Goal: Communication & Community: Answer question/provide support

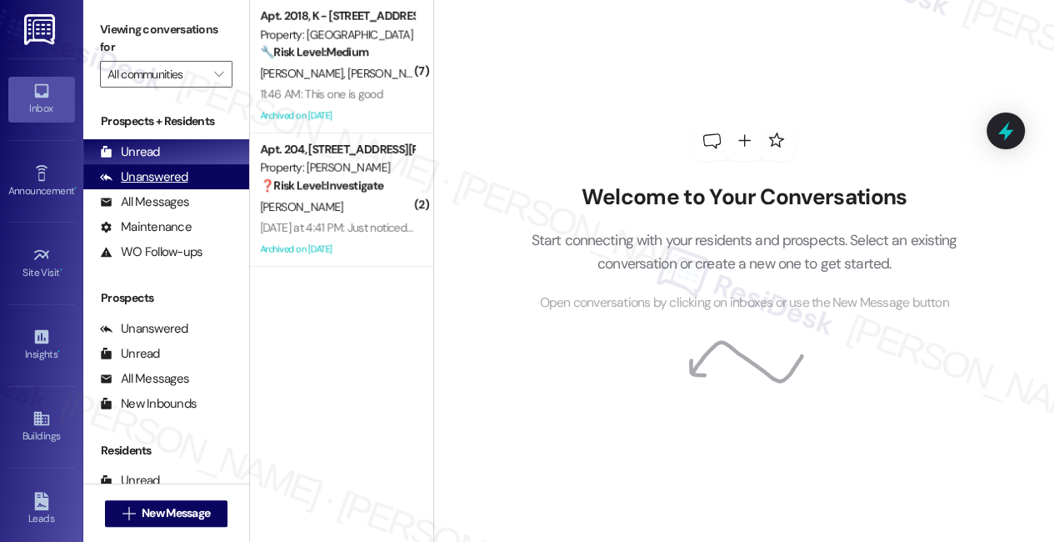
click at [143, 173] on div "Unanswered" at bounding box center [144, 177] width 88 height 18
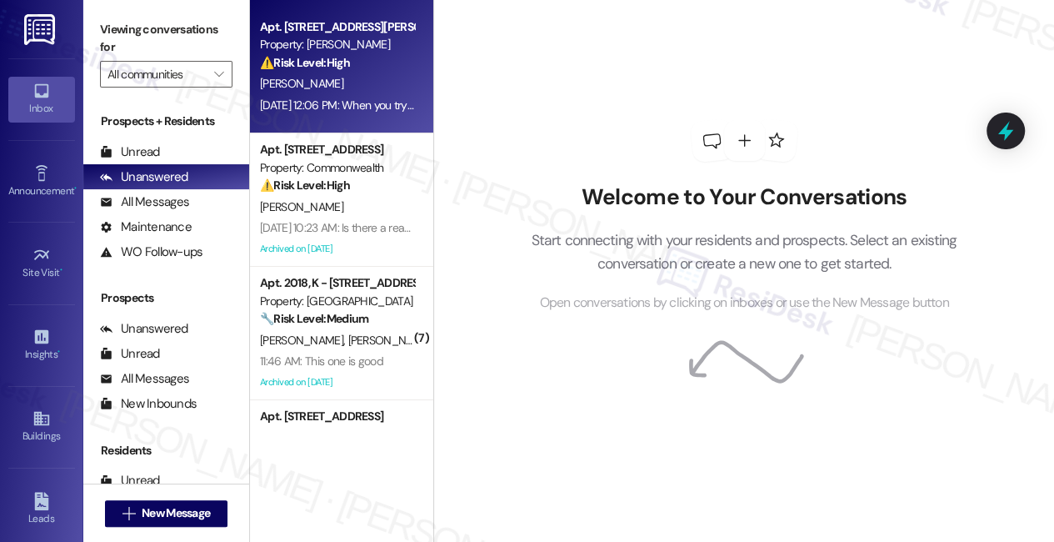
click at [315, 124] on div "Apt. 107, [STREET_ADDRESS][PERSON_NAME] Property: [PERSON_NAME] ⚠️ Risk Level: …" at bounding box center [341, 66] width 183 height 133
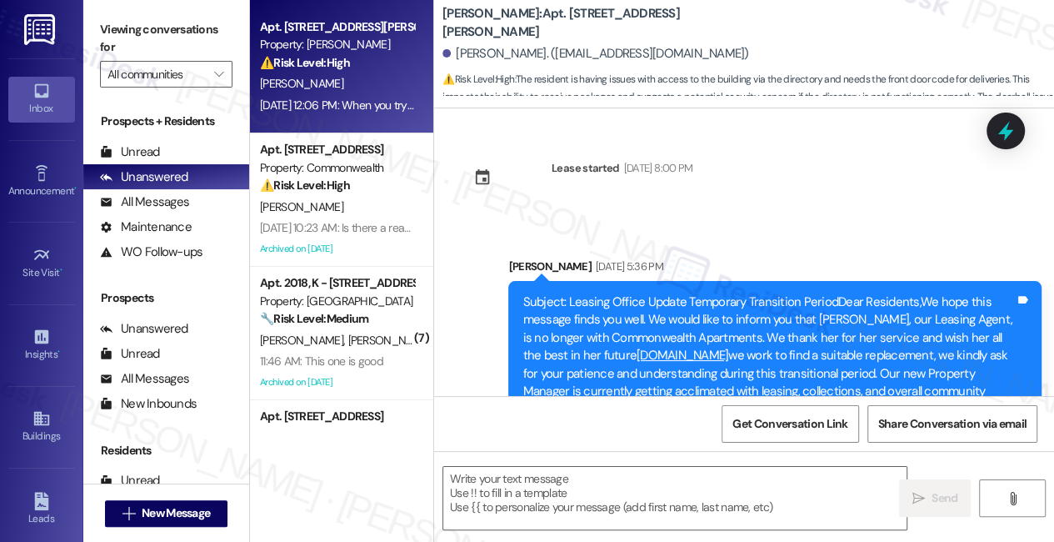
scroll to position [13174, 0]
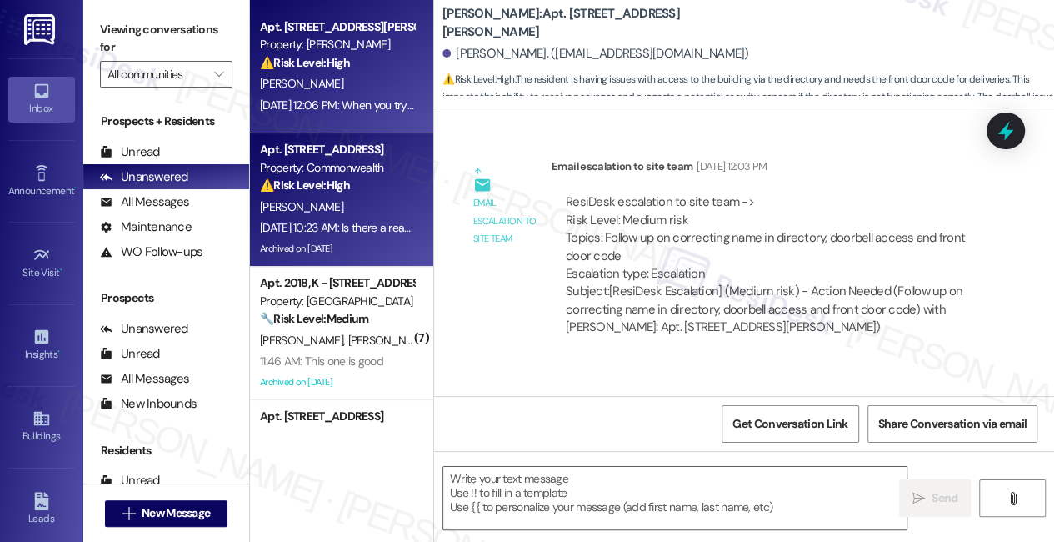
type textarea "Fetching suggested responses. Please feel free to read through the conversation…"
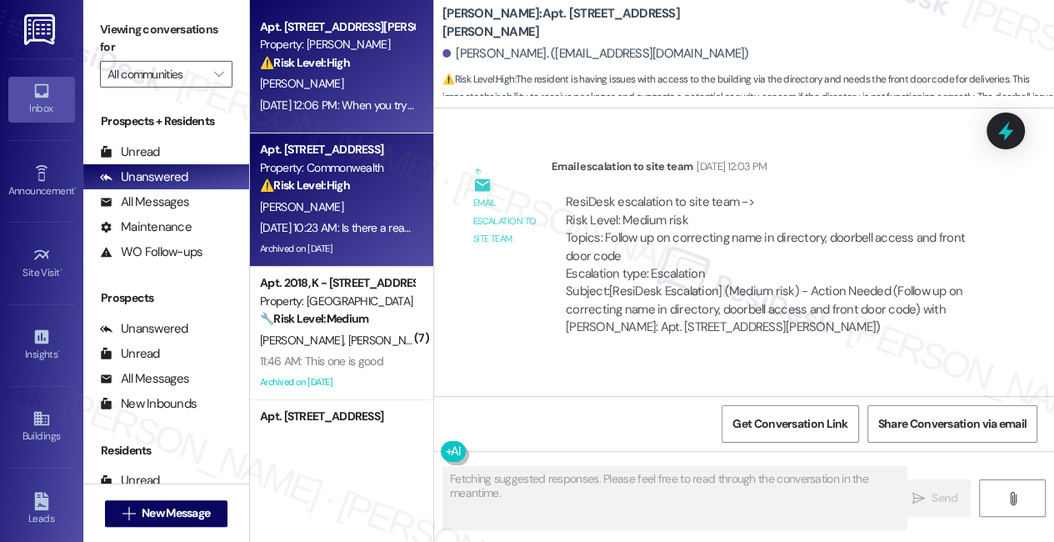
click at [357, 197] on div "[PERSON_NAME]" at bounding box center [337, 207] width 158 height 21
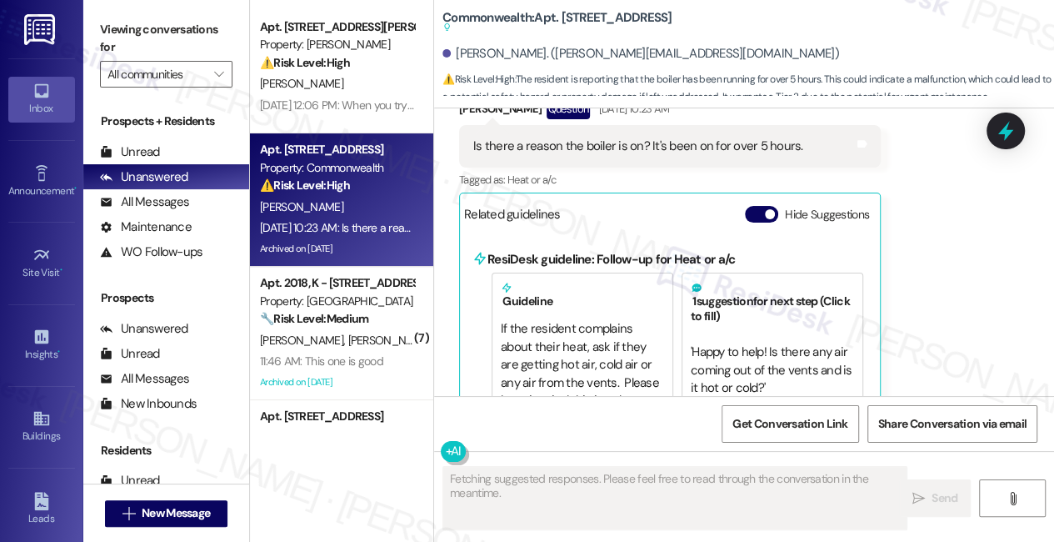
scroll to position [32, 0]
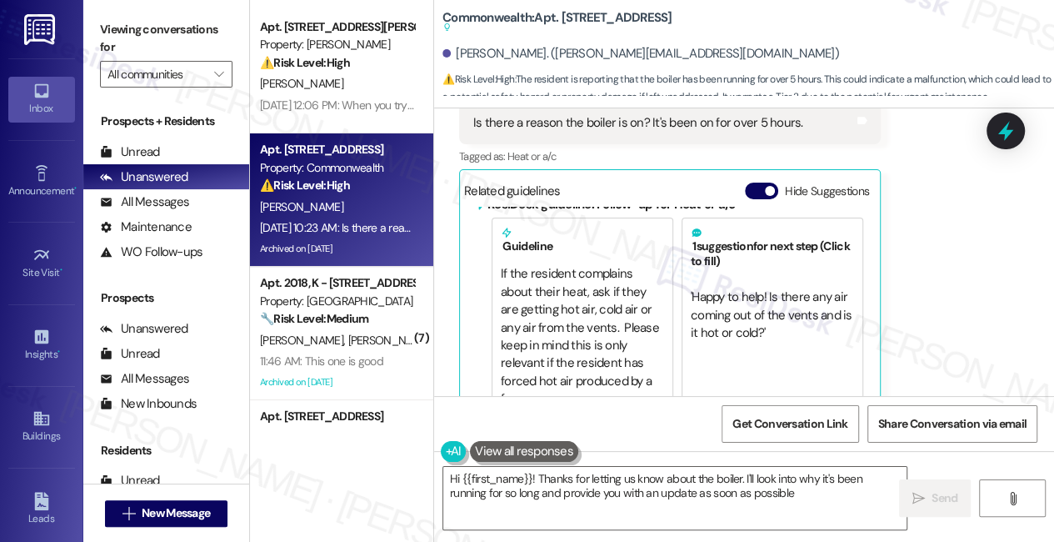
type textarea "Hi {{first_name}}! Thanks for letting us know about the boiler. I'll look into …"
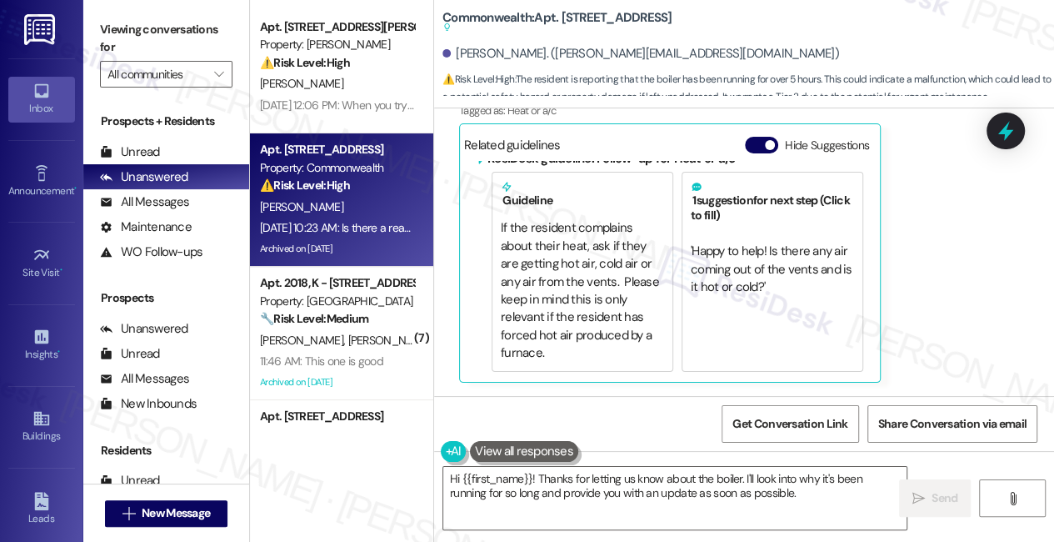
scroll to position [39615, 0]
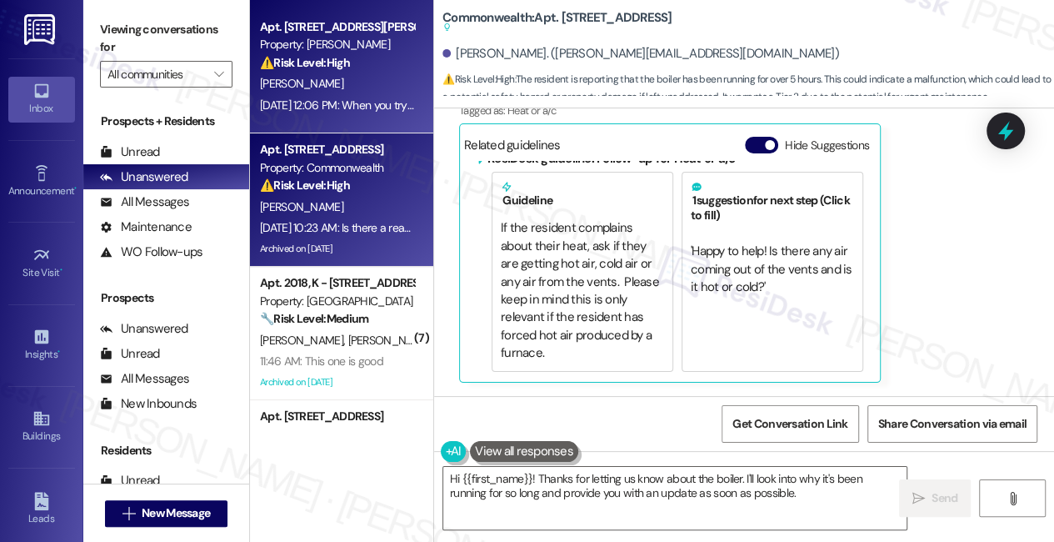
click at [371, 92] on div "[PERSON_NAME]" at bounding box center [337, 83] width 158 height 21
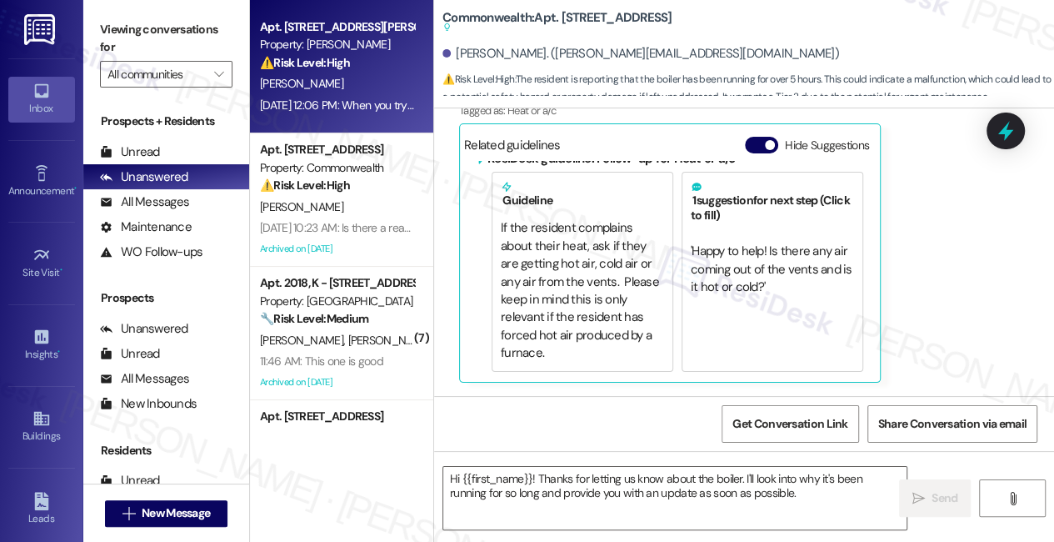
type textarea "Fetching suggested responses. Please feel free to read through the conversation…"
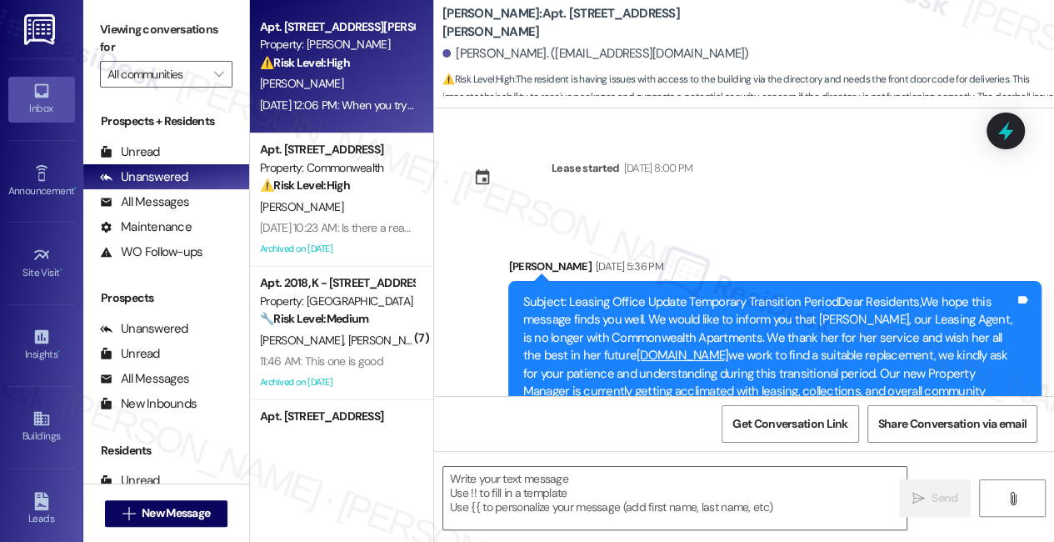
scroll to position [13174, 0]
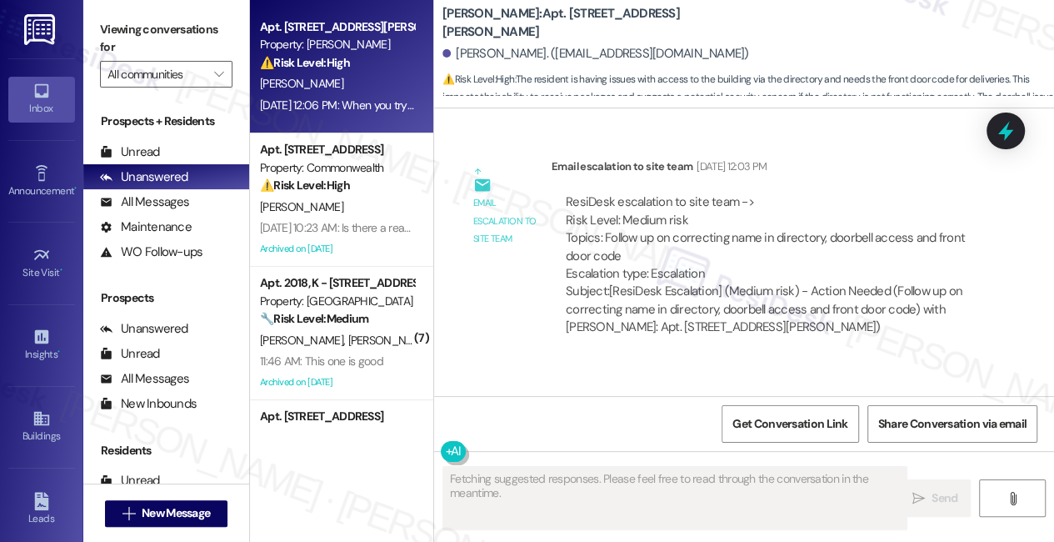
click at [632, 453] on div "When you try the misspelled name in the directory, it doesn't ring on my phone.…" at bounding box center [719, 471] width 493 height 36
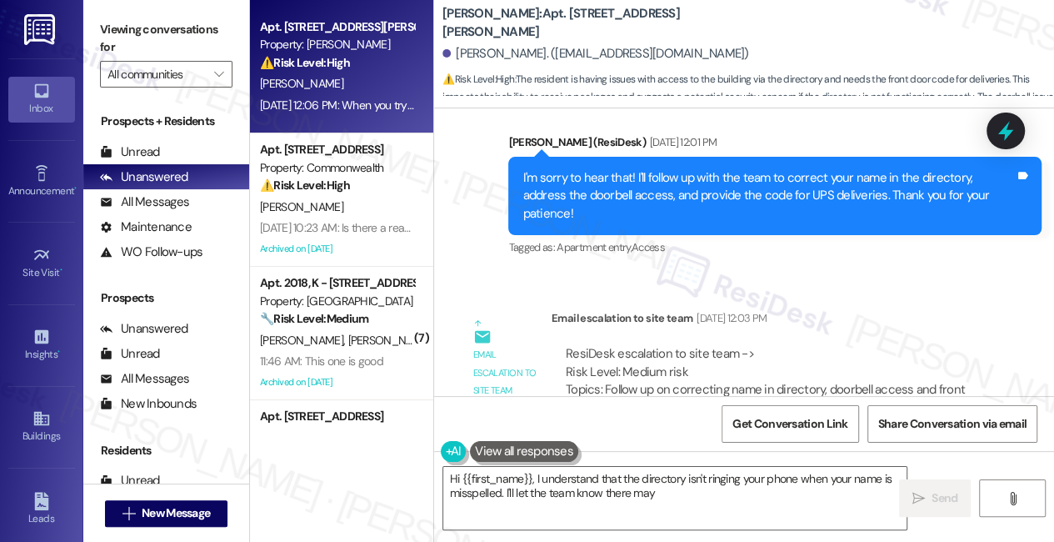
scroll to position [12947, 0]
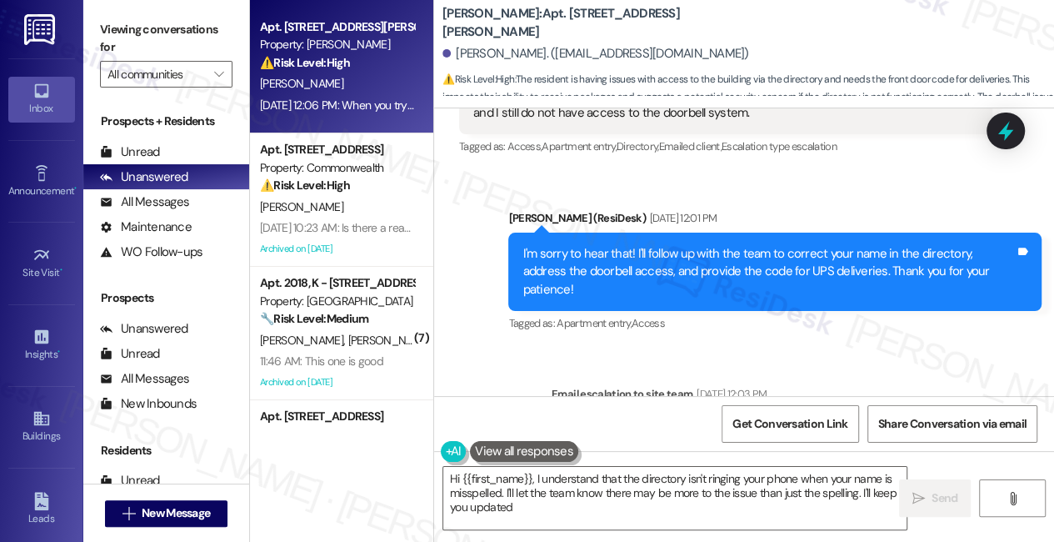
type textarea "Hi {{first_name}}, I understand that the directory isn't ringing your phone whe…"
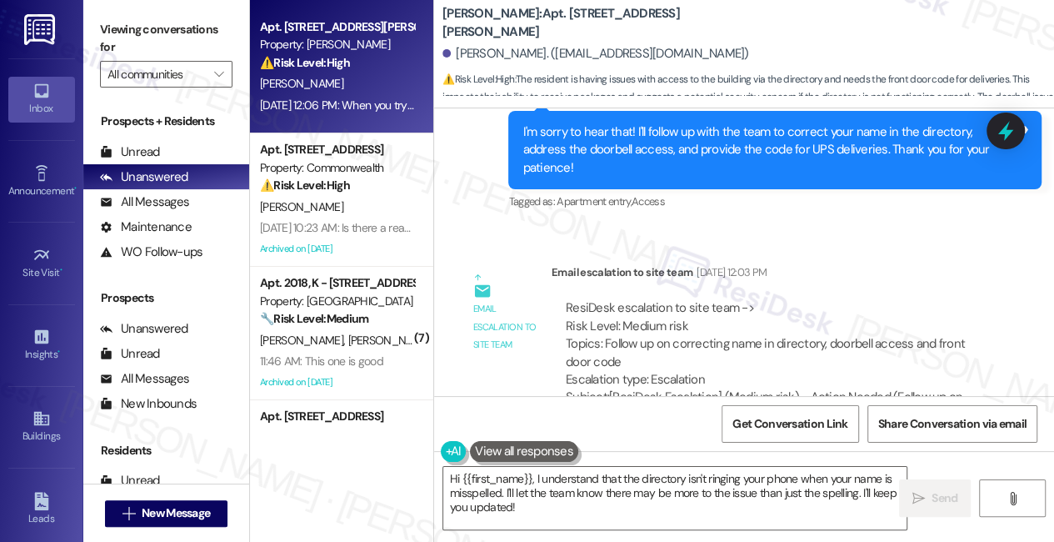
scroll to position [13174, 0]
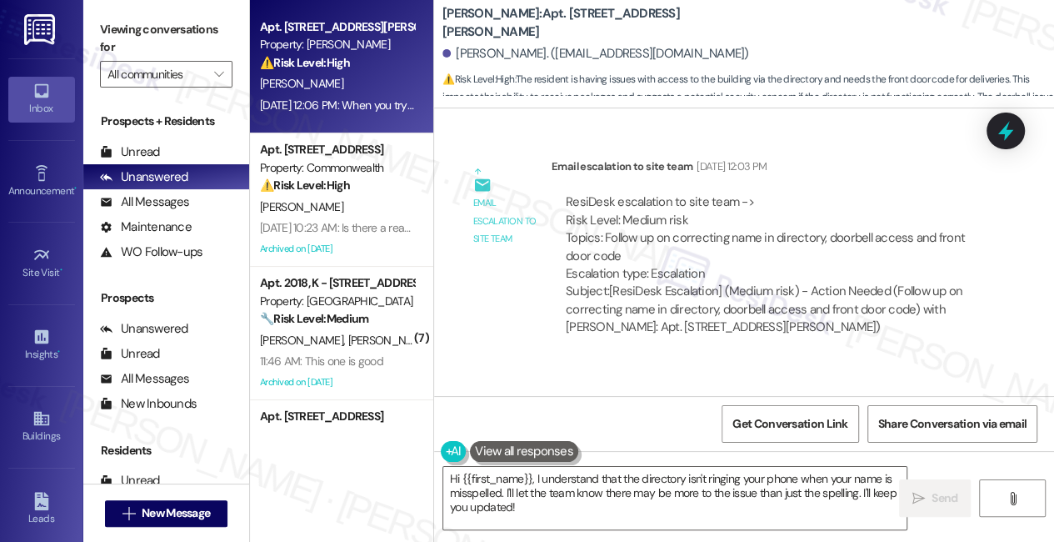
click at [551, 453] on div "When you try the misspelled name in the directory, it doesn't ring on my phone.…" at bounding box center [719, 471] width 493 height 36
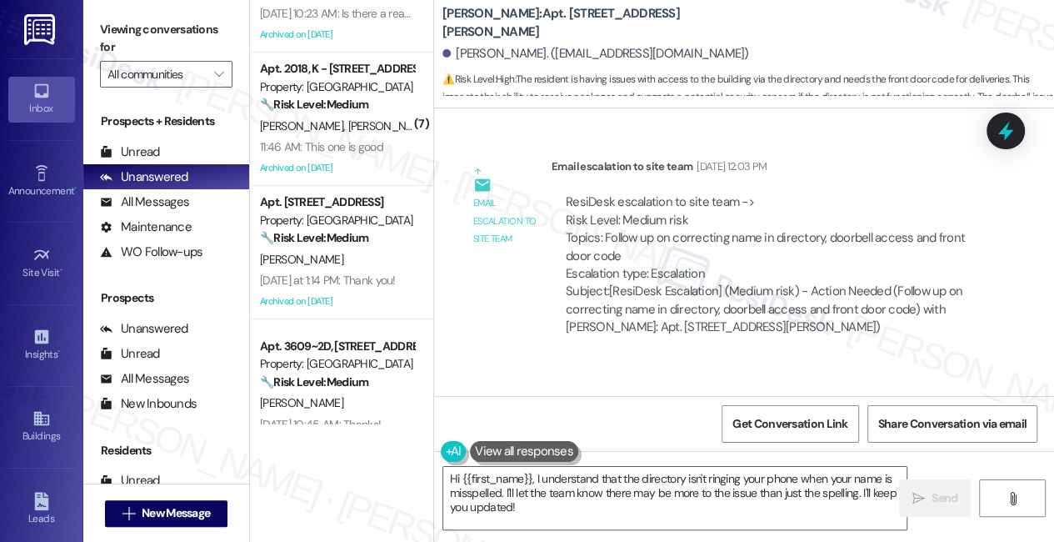
scroll to position [378, 0]
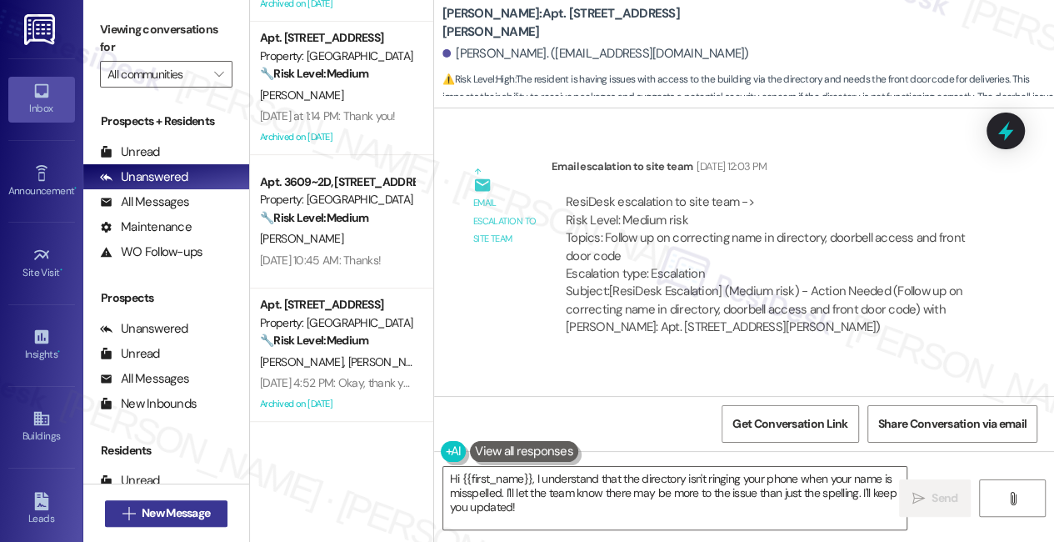
click at [185, 517] on span "New Message" at bounding box center [176, 513] width 68 height 18
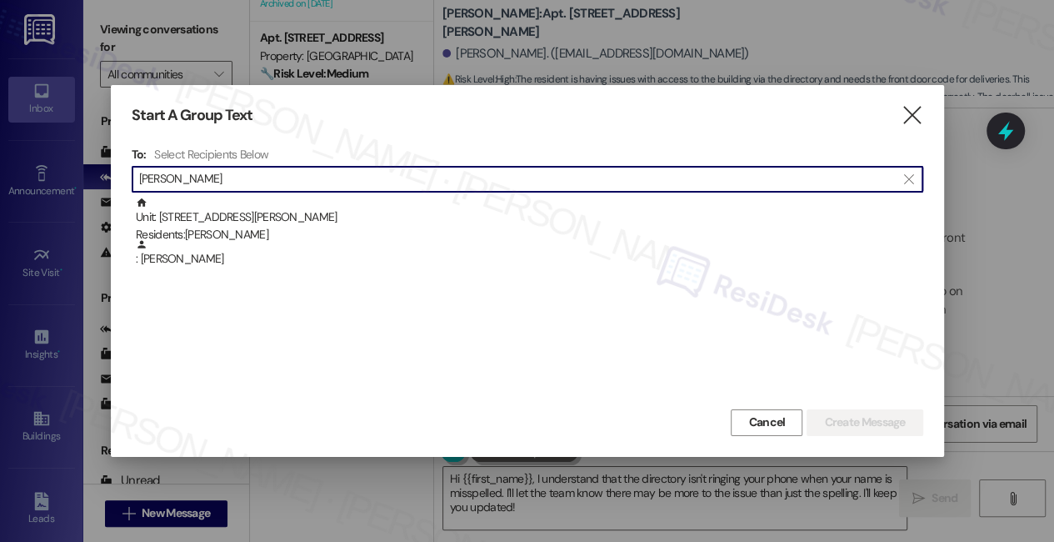
type input "[PERSON_NAME]"
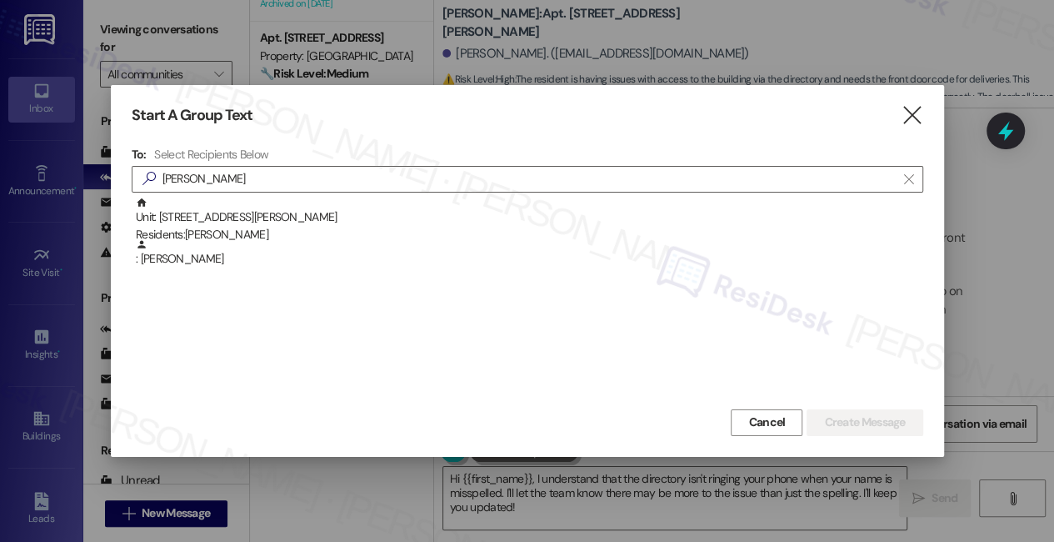
click at [354, 223] on div "Unit: [STREET_ADDRESS][PERSON_NAME] Residents: [PERSON_NAME]" at bounding box center [530, 221] width 788 height 48
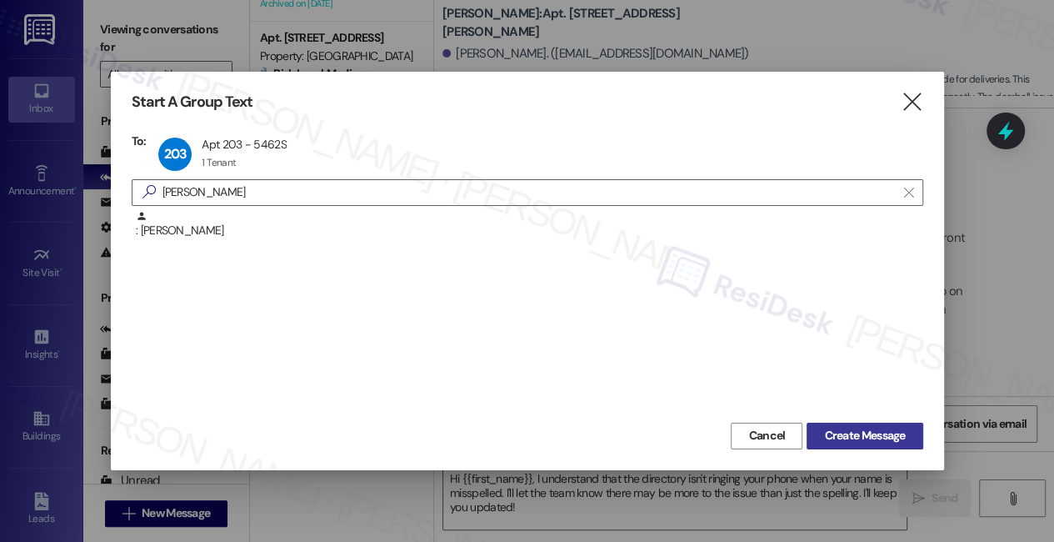
click at [838, 440] on span "Create Message" at bounding box center [864, 436] width 81 height 18
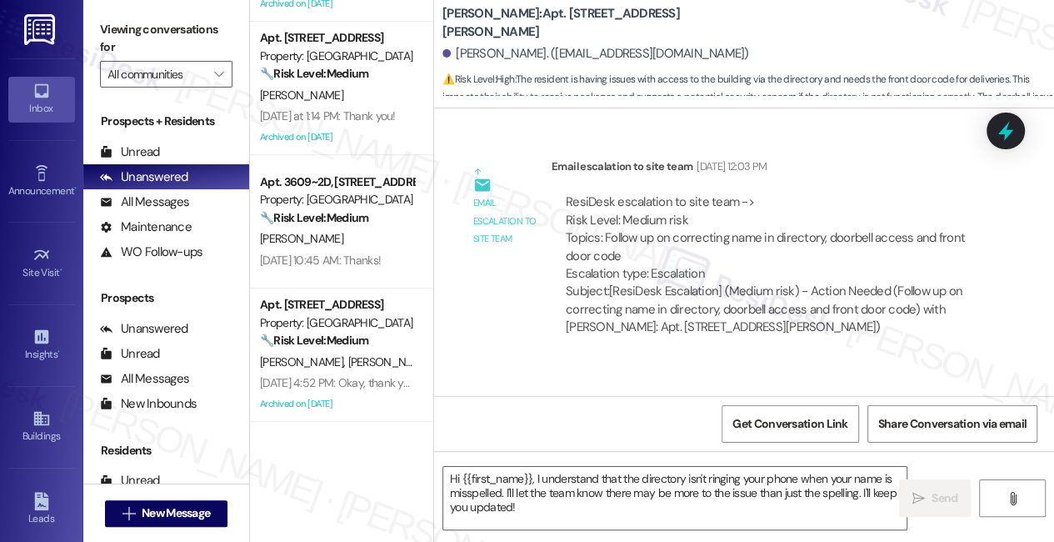
type textarea "Fetching suggested responses. Please feel free to read through the conversation…"
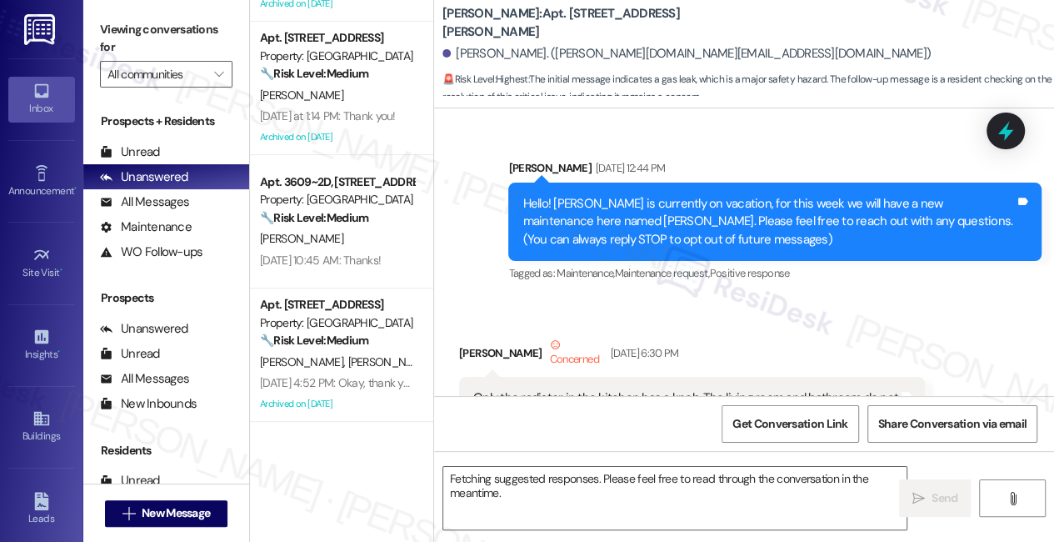
scroll to position [56124, 0]
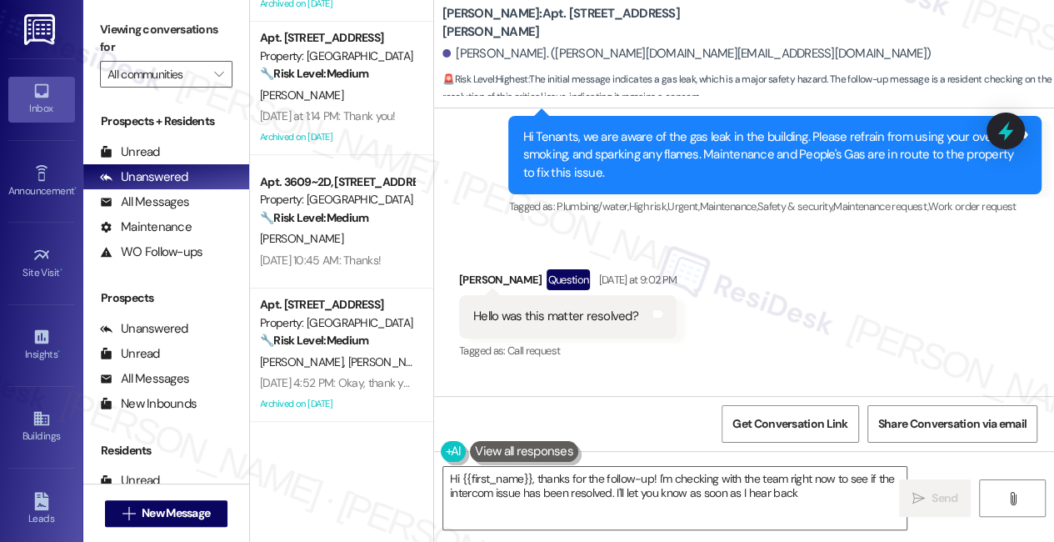
type textarea "Hi {{first_name}}, thanks for the follow-up! I'm checking with the team right n…"
click at [521, 493] on textarea "Hi {{first_name}}, thanks for the follow-up! I'm checking with the team right n…" at bounding box center [674, 498] width 463 height 63
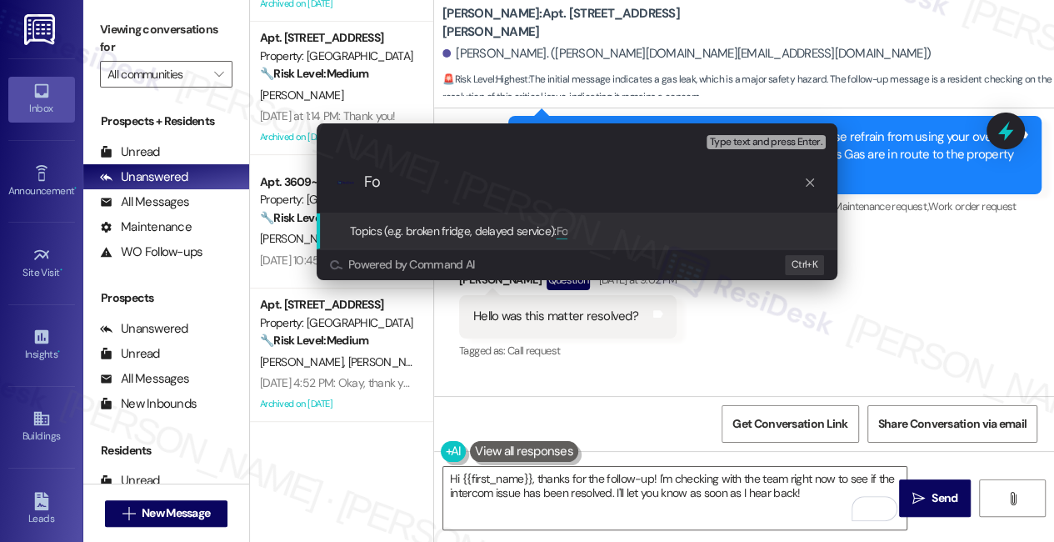
type input "F"
type input "Update on Gas Leak in the Building"
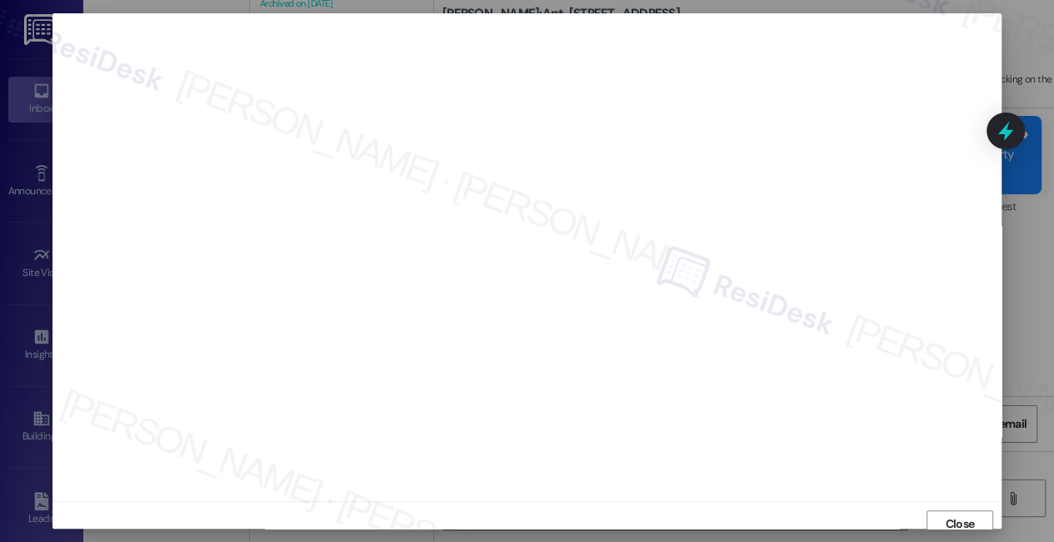
scroll to position [8, 0]
